Goal: Task Accomplishment & Management: Manage account settings

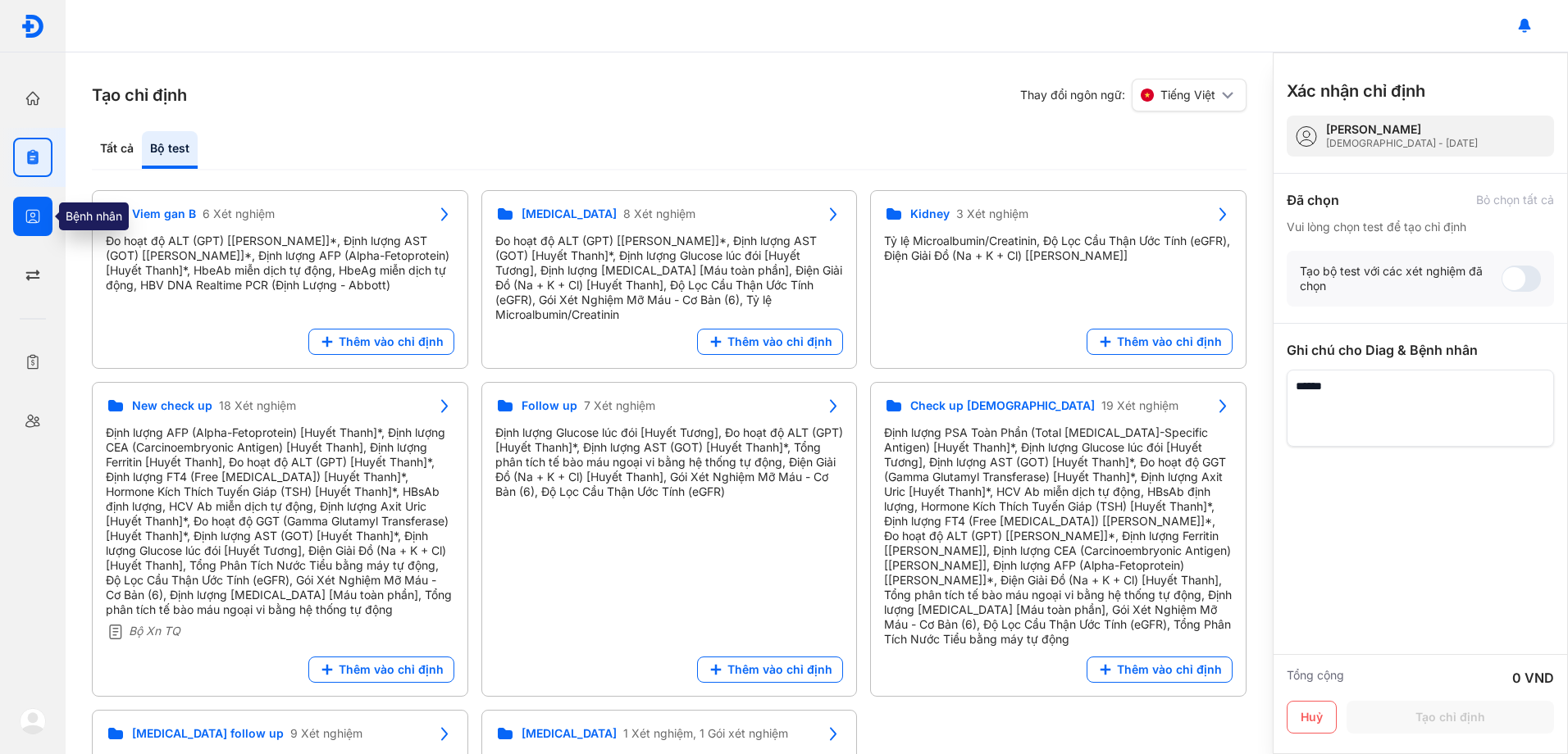
click at [28, 217] on icon "button" at bounding box center [33, 216] width 17 height 17
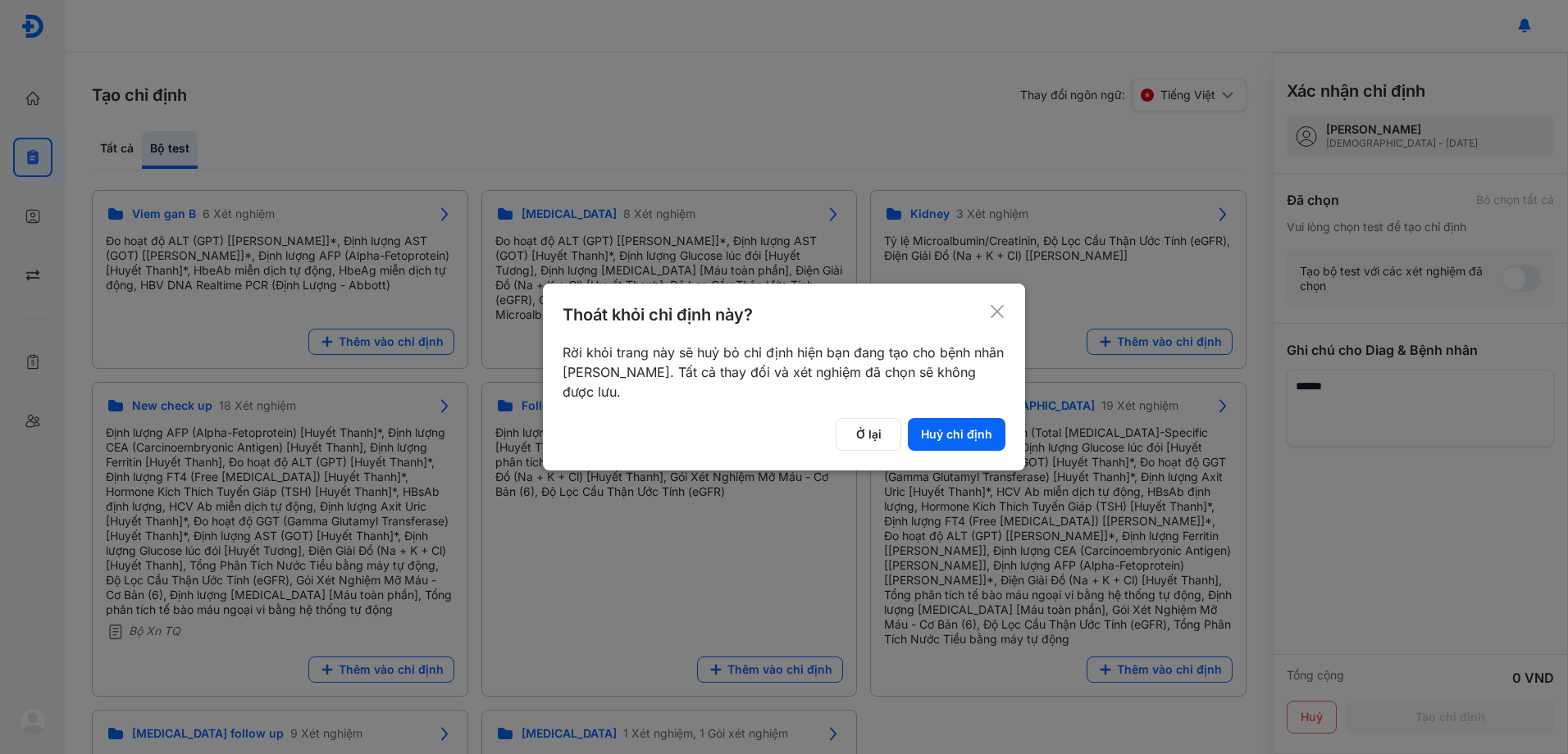
drag, startPoint x: 989, startPoint y: 430, endPoint x: 363, endPoint y: 374, distance: 628.5
click at [985, 430] on button "Huỷ chỉ định" at bounding box center [956, 434] width 98 height 33
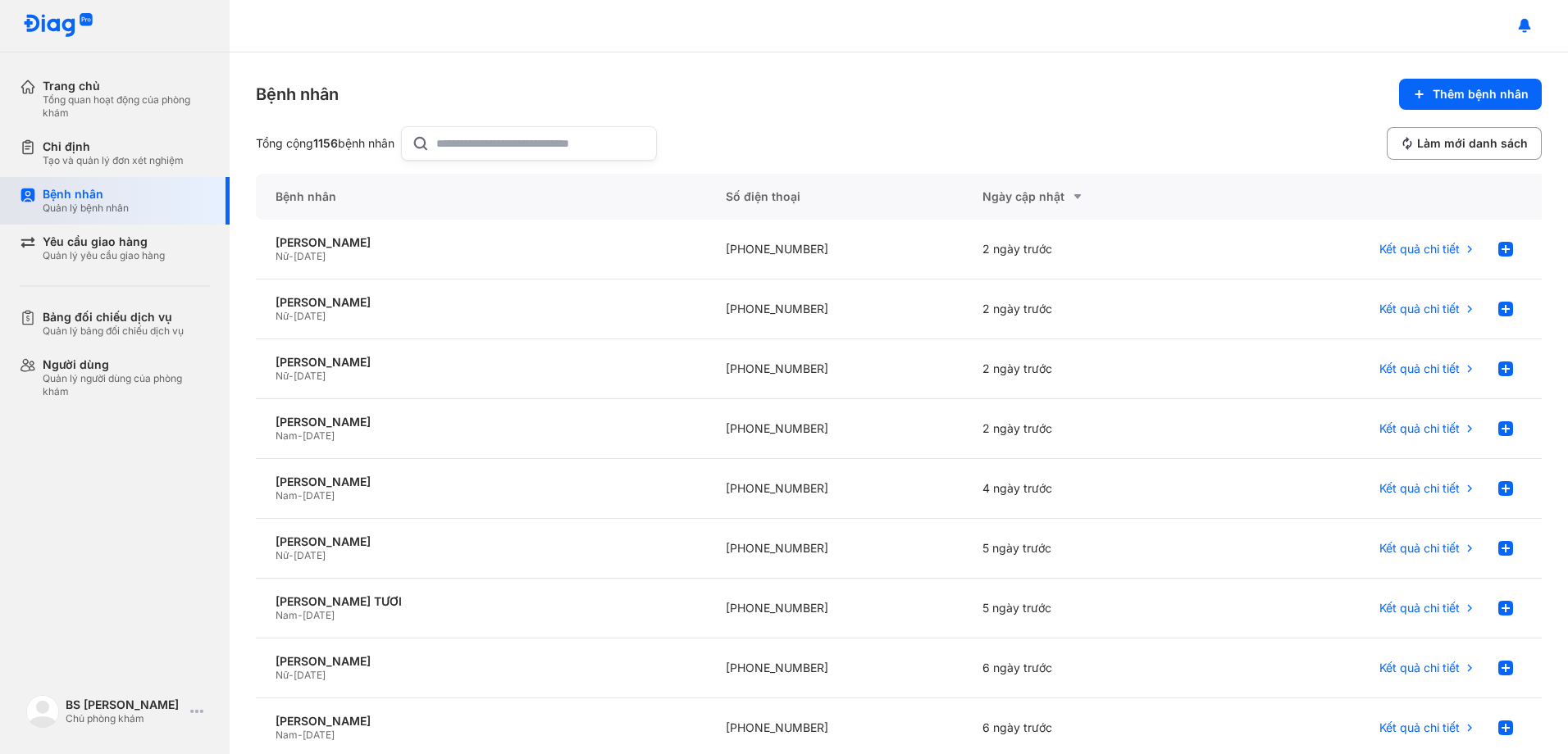
drag, startPoint x: 89, startPoint y: 201, endPoint x: 128, endPoint y: 198, distance: 39.1
click at [90, 201] on div "Bệnh nhân" at bounding box center [85, 194] width 86 height 15
drag, startPoint x: 112, startPoint y: 198, endPoint x: 299, endPoint y: 173, distance: 188.7
click at [113, 199] on div "Bệnh nhân" at bounding box center [85, 194] width 86 height 15
drag, startPoint x: 92, startPoint y: 151, endPoint x: 210, endPoint y: 151, distance: 118.0
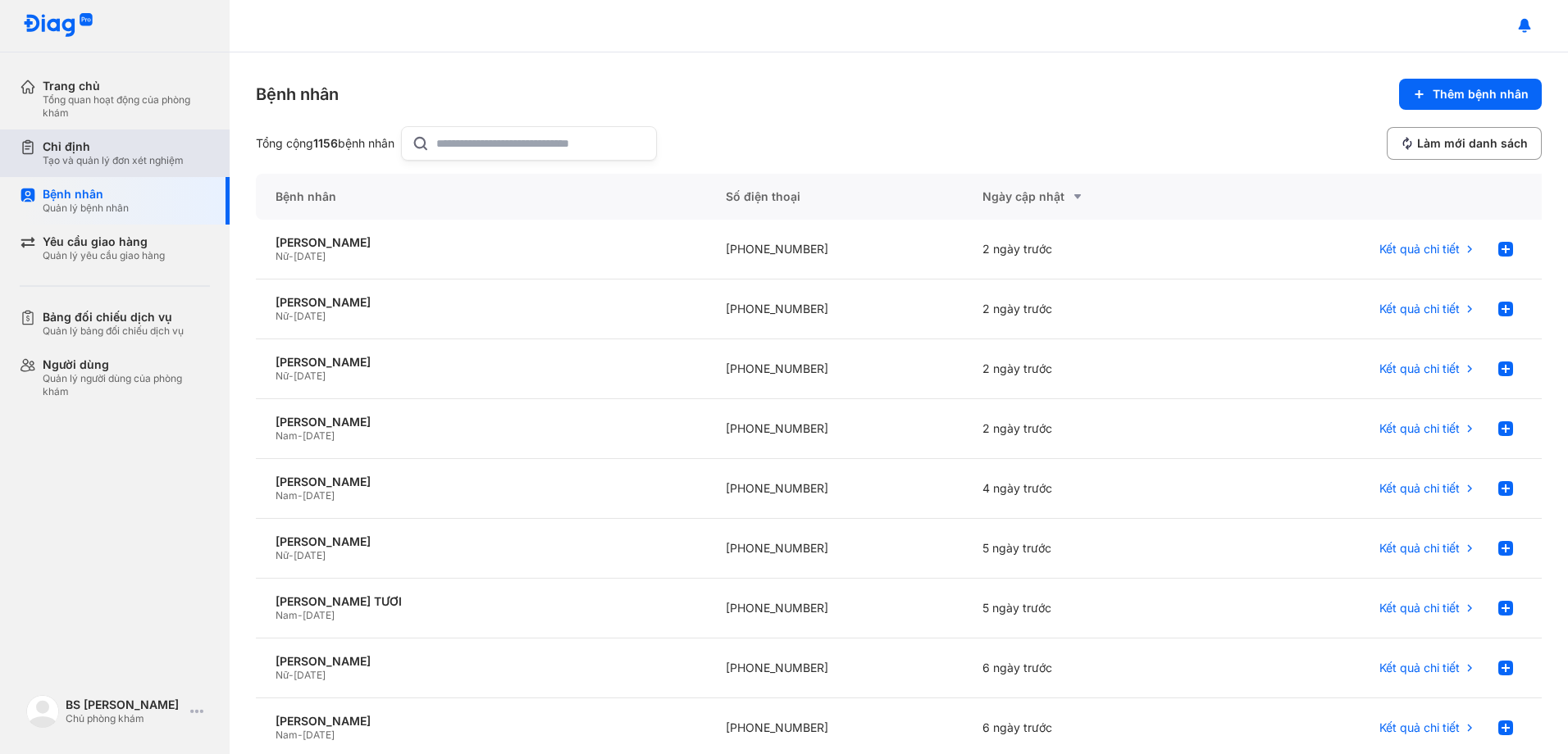
click at [93, 151] on div "Chỉ định" at bounding box center [113, 146] width 141 height 15
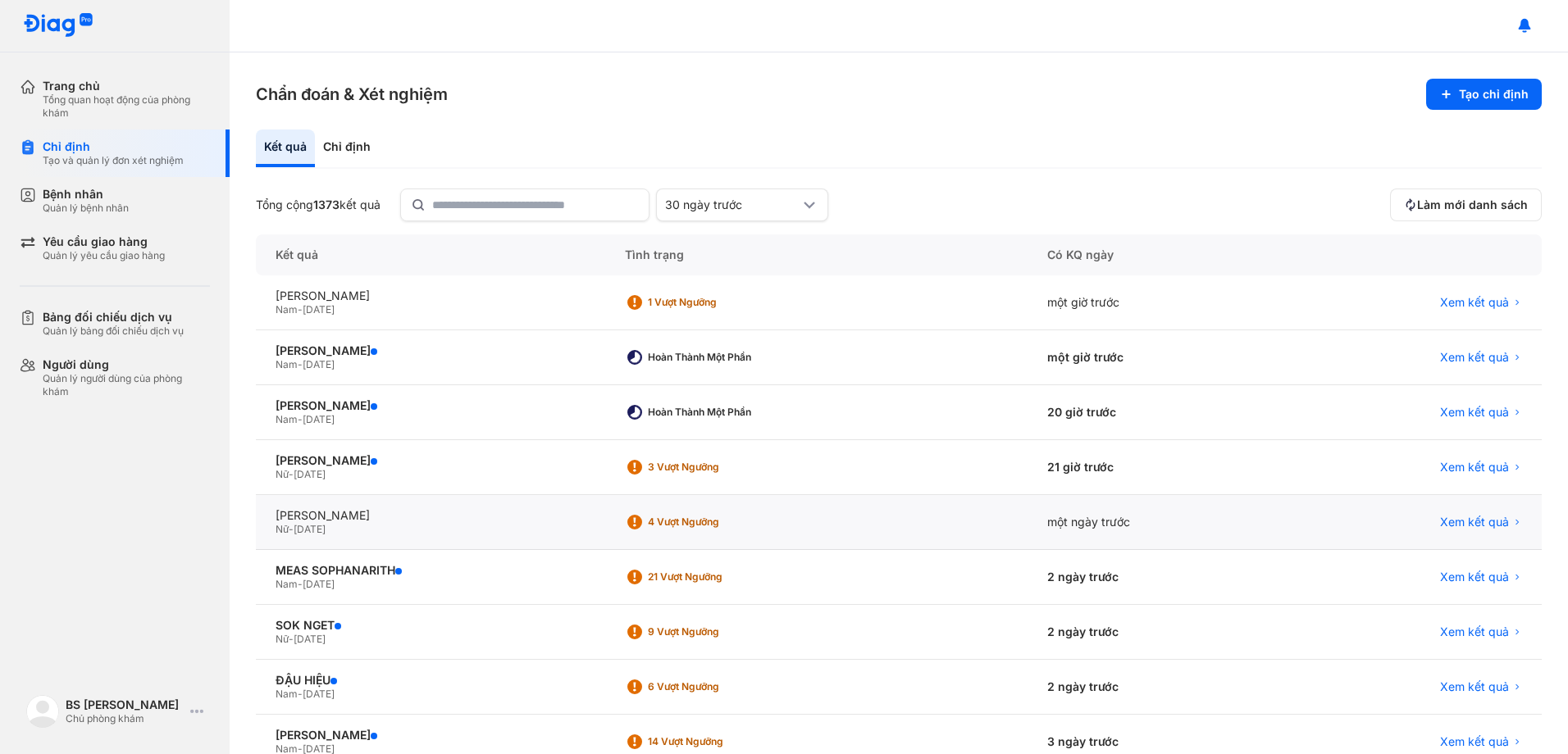
click at [315, 507] on div "LÊ NGỌC NHUNG Nữ - 19/04/1951" at bounding box center [430, 523] width 349 height 55
